Goal: Find specific page/section: Find specific page/section

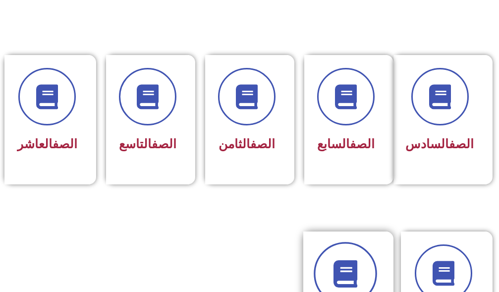
scroll to position [594, 0]
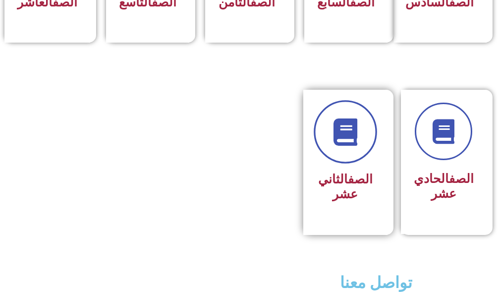
click at [359, 163] on link at bounding box center [345, 131] width 63 height 63
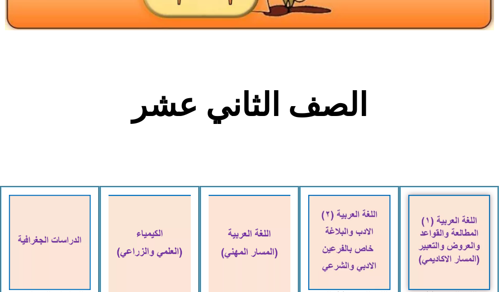
scroll to position [347, 0]
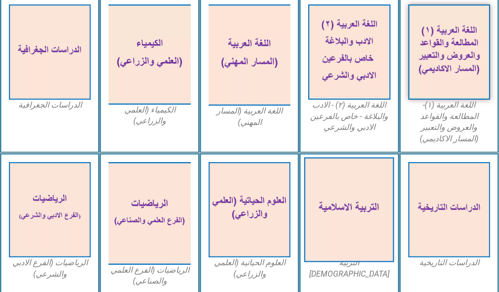
click at [334, 189] on img at bounding box center [349, 209] width 90 height 105
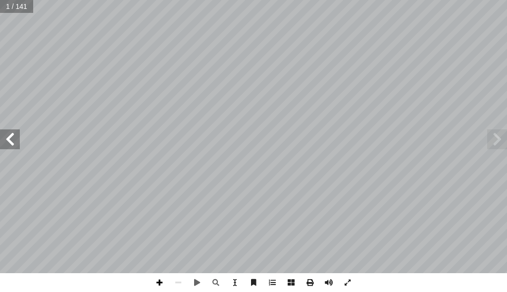
click at [158, 286] on span at bounding box center [159, 282] width 19 height 19
click at [179, 281] on span at bounding box center [178, 282] width 19 height 19
click at [12, 149] on span at bounding box center [10, 139] width 20 height 20
click at [5, 148] on span at bounding box center [10, 139] width 20 height 20
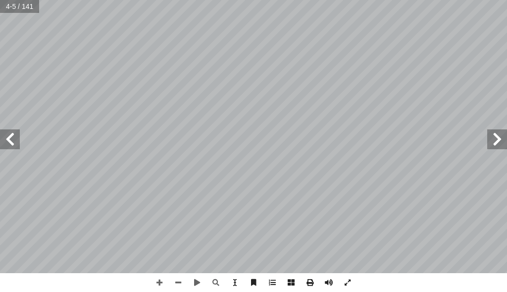
click at [5, 148] on span at bounding box center [10, 139] width 20 height 20
click at [152, 0] on html "الصفحة الرئيسية الصف الأول الصف الثاني الصف الثالث الصف الرابع الصف الخامس الصف…" at bounding box center [253, 33] width 507 height 67
click at [12, 143] on span at bounding box center [10, 139] width 20 height 20
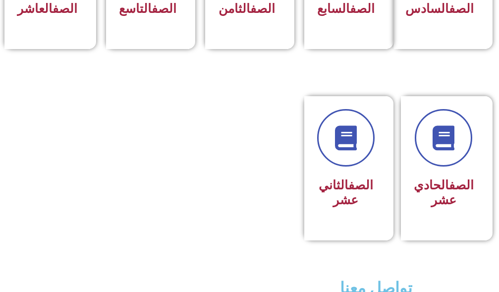
scroll to position [594, 0]
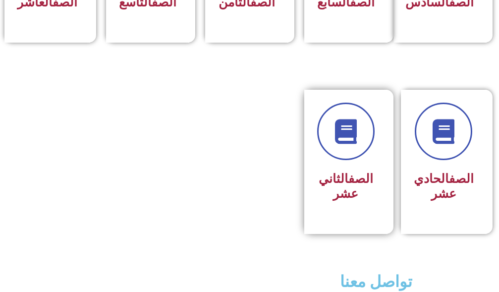
click at [392, 226] on div "الصف الثاني عشر" at bounding box center [348, 162] width 89 height 144
